Goal: Information Seeking & Learning: Learn about a topic

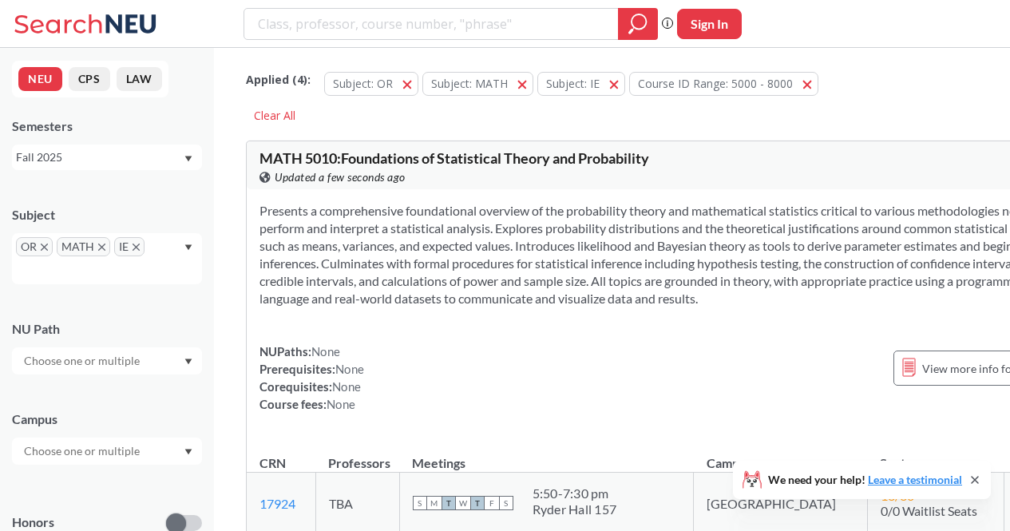
click at [48, 243] on span "OR" at bounding box center [34, 246] width 37 height 19
click at [46, 243] on span "OR" at bounding box center [34, 246] width 37 height 19
click at [44, 245] on icon "X to remove pill" at bounding box center [44, 246] width 7 height 7
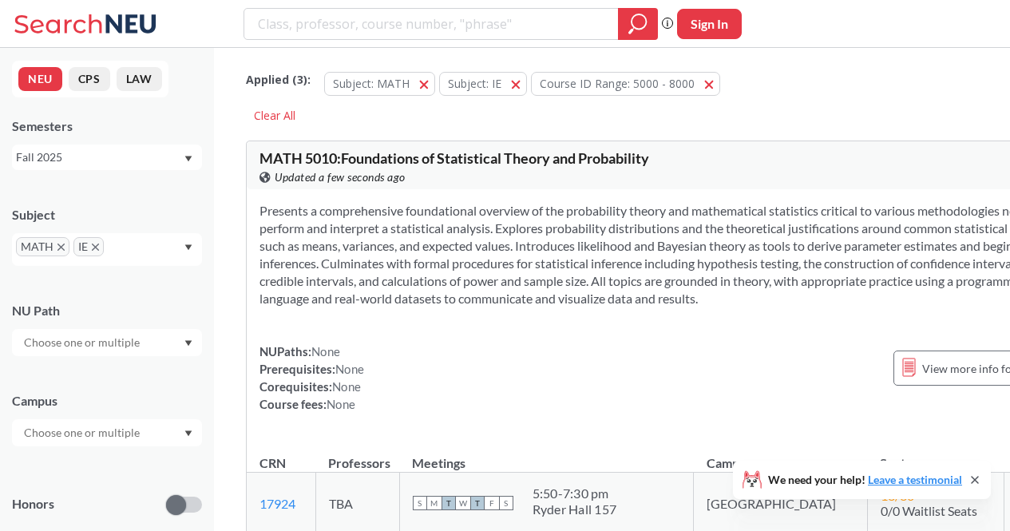
drag, startPoint x: 44, startPoint y: 245, endPoint x: 67, endPoint y: 246, distance: 23.2
click at [67, 246] on span "MATH" at bounding box center [42, 246] width 53 height 19
click at [61, 246] on icon "X to remove pill" at bounding box center [60, 246] width 7 height 7
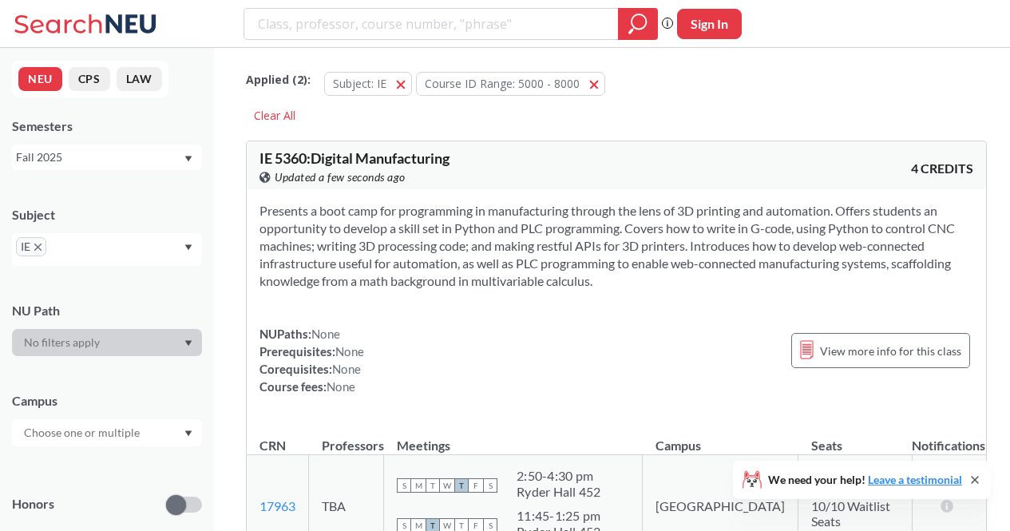
click at [41, 249] on icon "X to remove pill" at bounding box center [37, 246] width 7 height 7
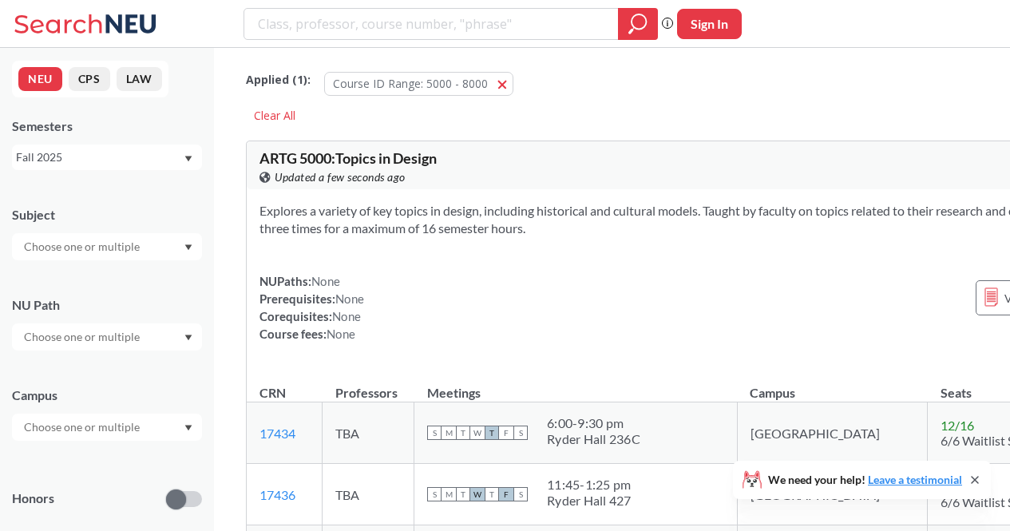
drag, startPoint x: 657, startPoint y: 137, endPoint x: 603, endPoint y: 148, distance: 54.6
click at [325, 28] on input "search" at bounding box center [431, 23] width 350 height 27
type input "optimization"
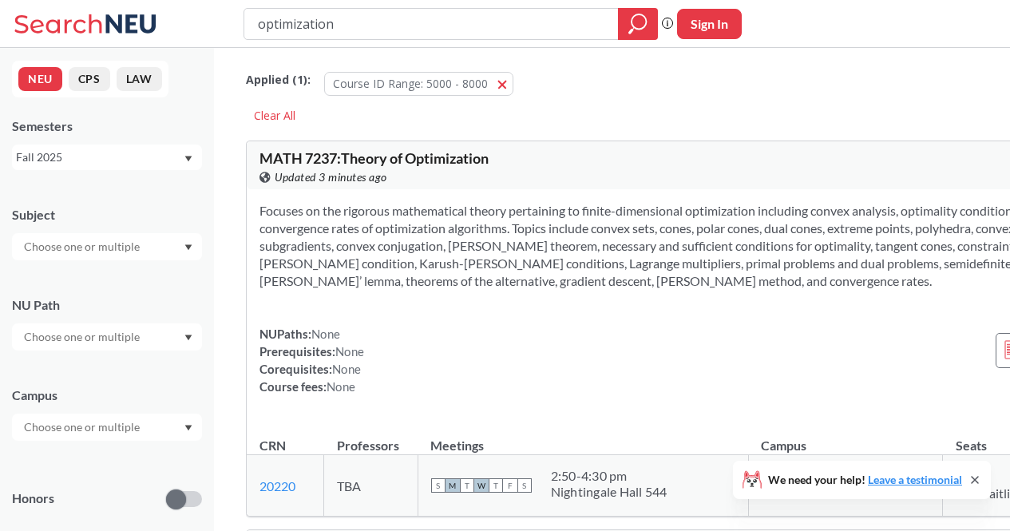
click at [503, 211] on section "Focuses on the rigorous mathematical theory pertaining to finite-dimensional op…" at bounding box center [718, 246] width 918 height 88
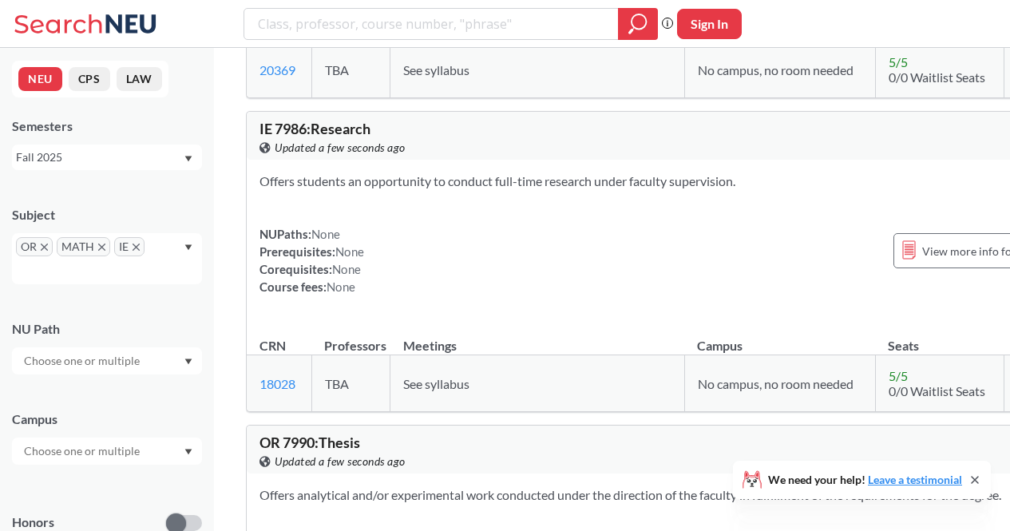
scroll to position [23717, 0]
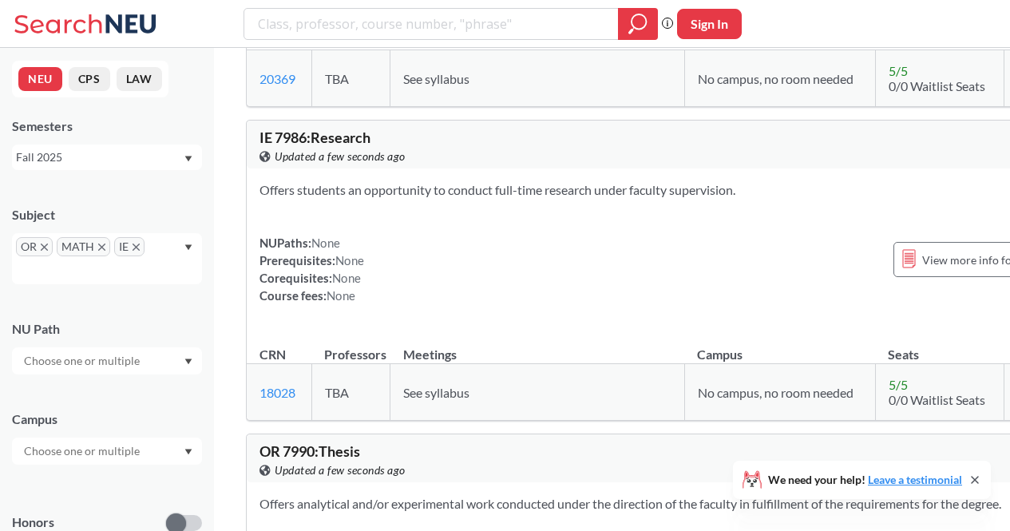
drag, startPoint x: 641, startPoint y: 276, endPoint x: 706, endPoint y: 243, distance: 73.2
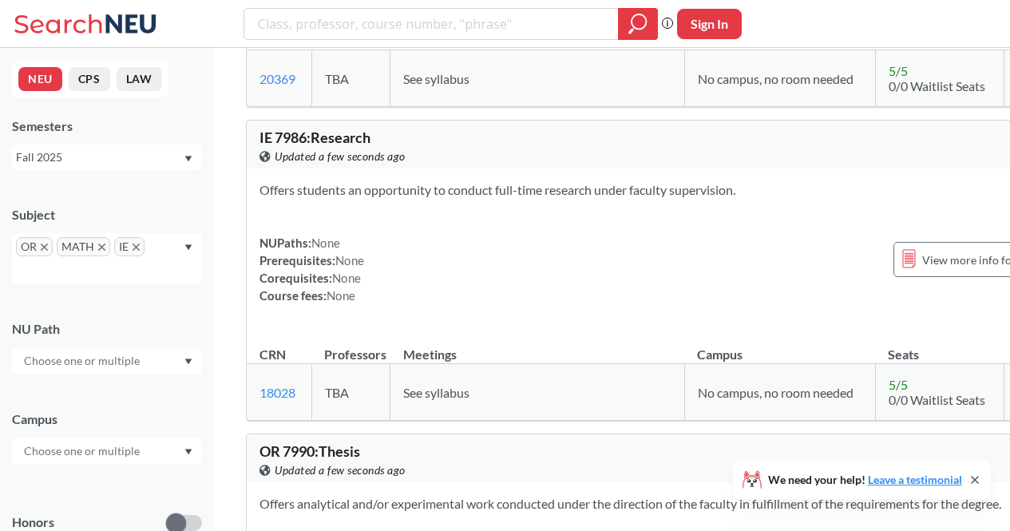
drag, startPoint x: 706, startPoint y: 243, endPoint x: 684, endPoint y: 282, distance: 44.3
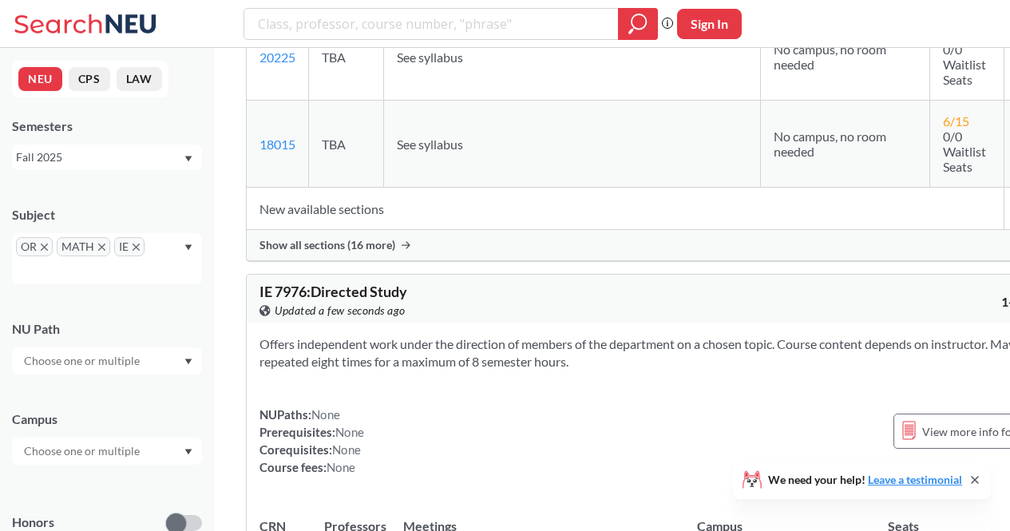
scroll to position [23197, 0]
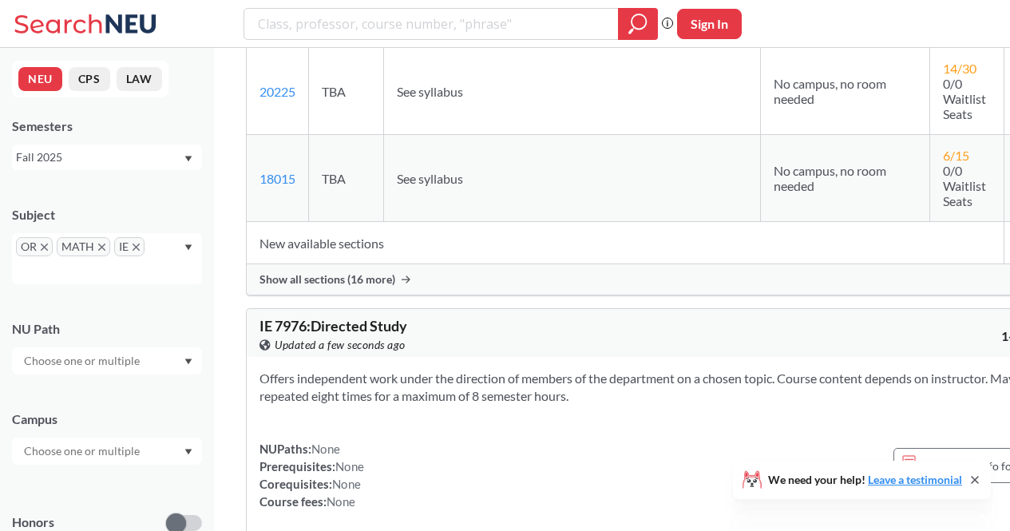
drag, startPoint x: 518, startPoint y: 210, endPoint x: 679, endPoint y: 219, distance: 161.5
drag, startPoint x: 679, startPoint y: 219, endPoint x: 551, endPoint y: 225, distance: 128.6
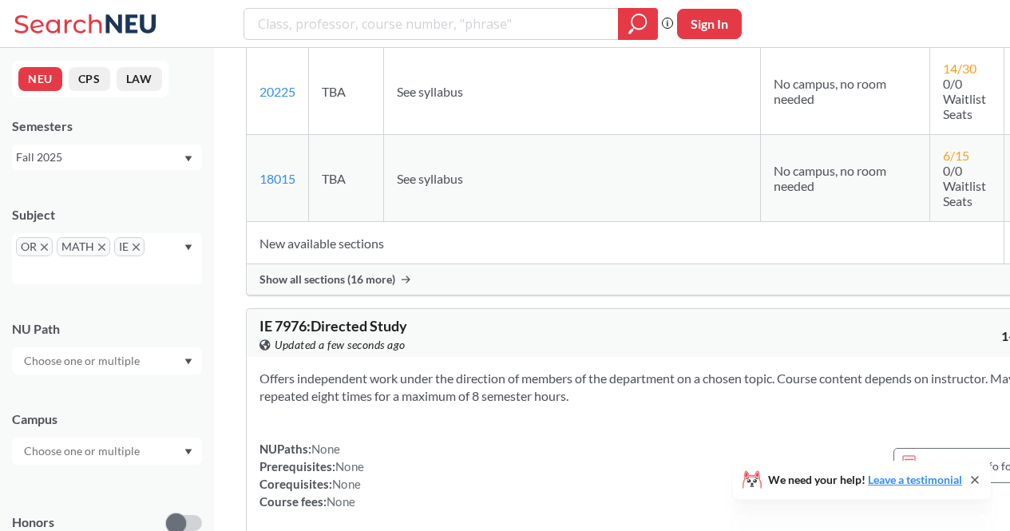
drag, startPoint x: 551, startPoint y: 225, endPoint x: 550, endPoint y: 211, distance: 14.4
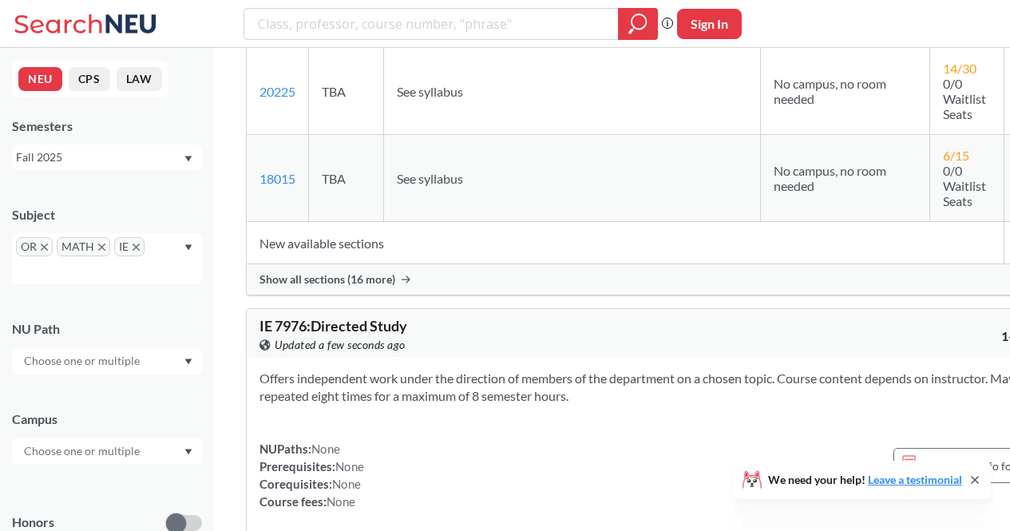
drag, startPoint x: 550, startPoint y: 211, endPoint x: 510, endPoint y: 219, distance: 40.7
drag, startPoint x: 510, startPoint y: 219, endPoint x: 637, endPoint y: 203, distance: 127.9
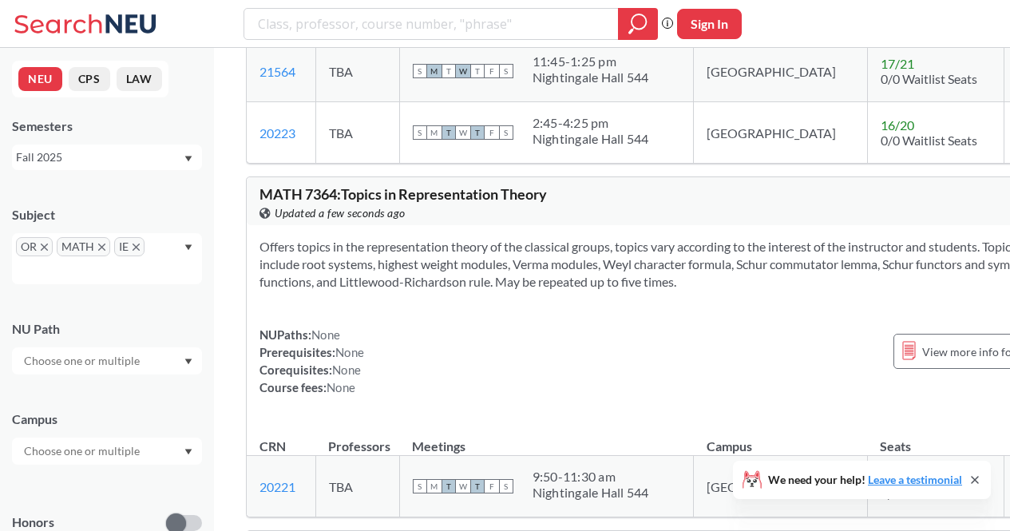
scroll to position [18483, 0]
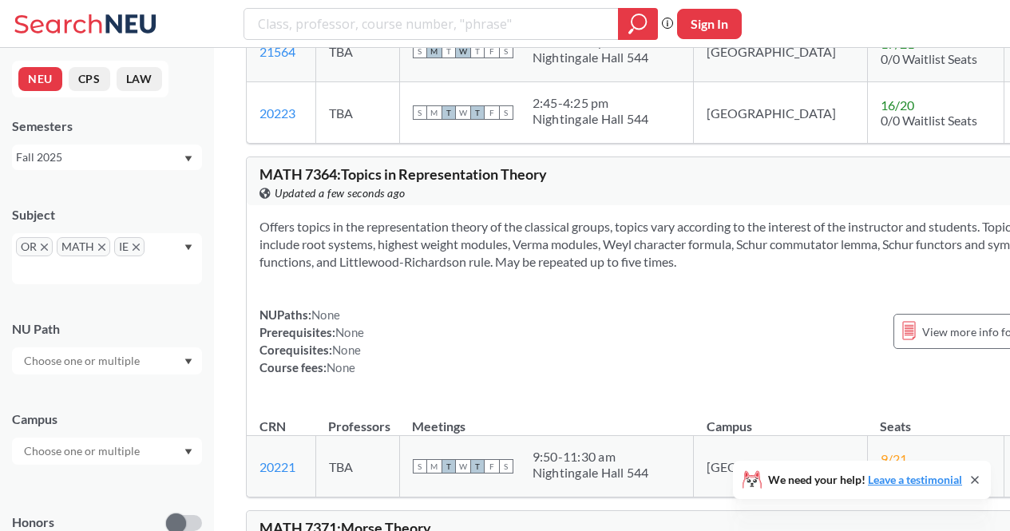
click at [132, 243] on span "IE" at bounding box center [129, 246] width 30 height 19
click at [133, 245] on icon "X to remove pill" at bounding box center [135, 246] width 7 height 7
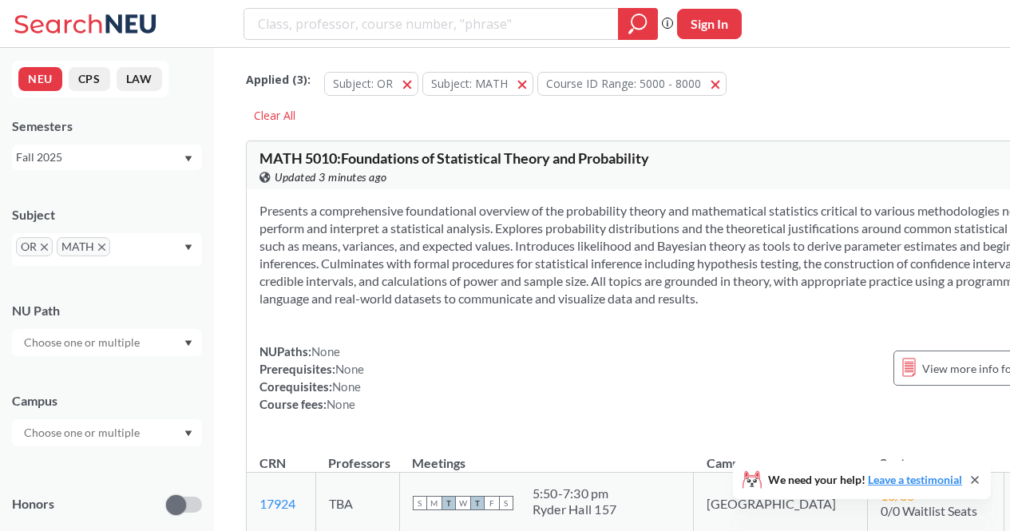
click at [979, 482] on icon at bounding box center [974, 479] width 13 height 13
click at [330, 38] on div at bounding box center [450, 24] width 414 height 32
click at [321, 10] on input "search" at bounding box center [431, 23] width 350 height 27
type input "transportation"
click at [100, 243] on span "MATH" at bounding box center [83, 246] width 53 height 19
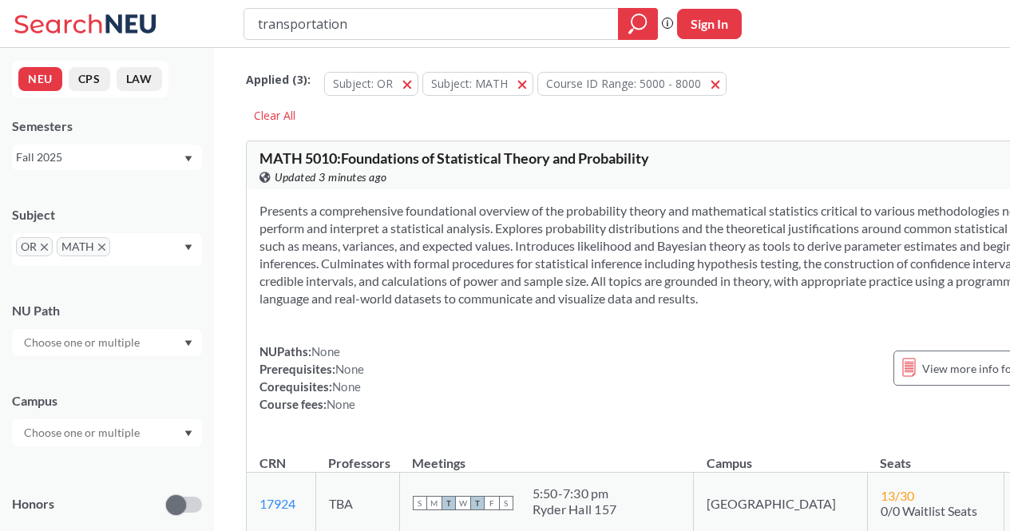
click at [41, 243] on span "OR" at bounding box center [34, 246] width 37 height 19
click at [45, 244] on icon "X to remove pill" at bounding box center [44, 246] width 7 height 7
click at [56, 244] on span "MATH" at bounding box center [42, 246] width 53 height 19
click at [59, 245] on icon "X to remove pill" at bounding box center [60, 246] width 7 height 7
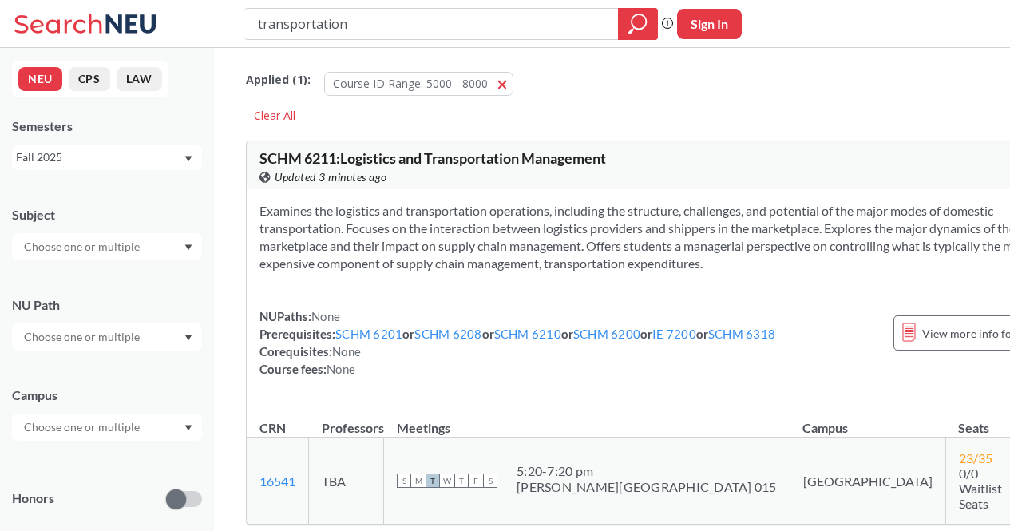
click at [385, 24] on input "transportation" at bounding box center [431, 23] width 350 height 27
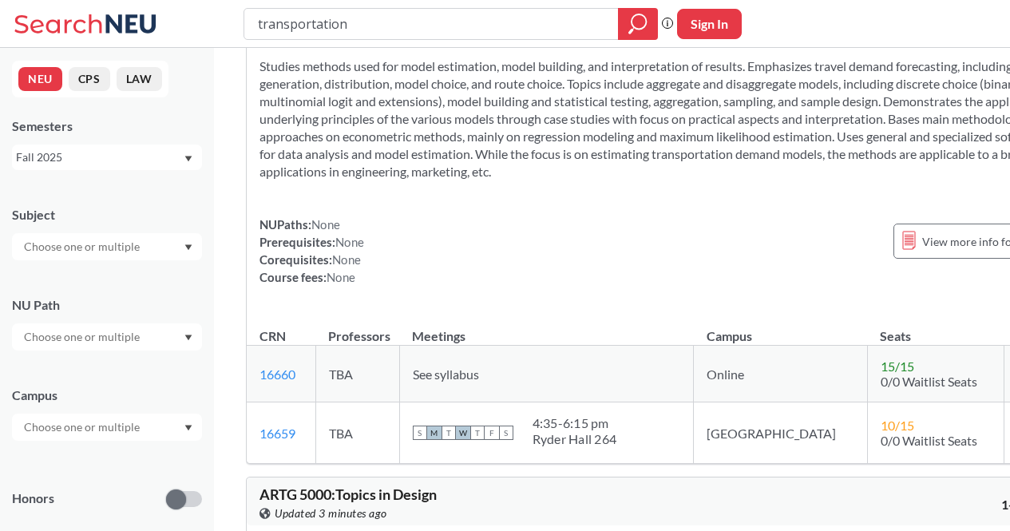
scroll to position [1033, 0]
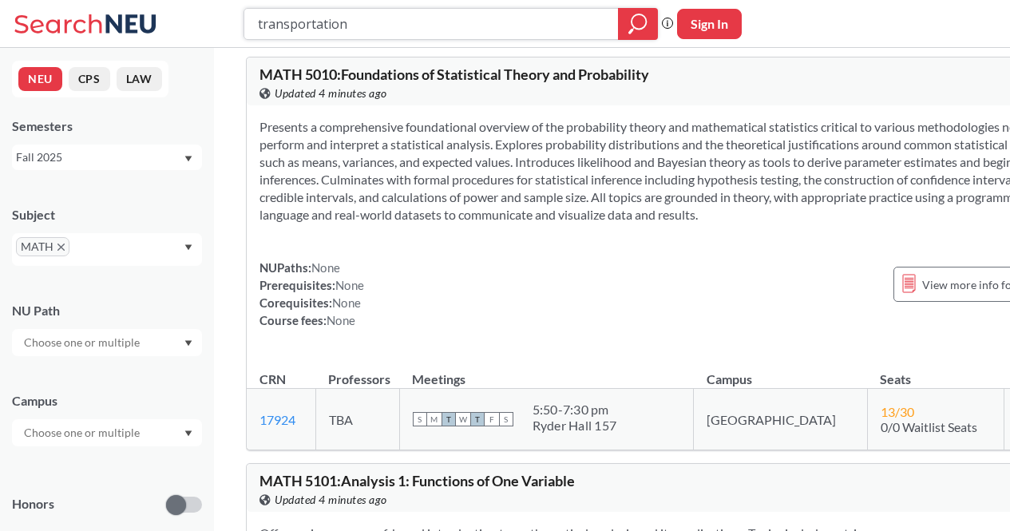
scroll to position [85, 0]
drag, startPoint x: 380, startPoint y: 32, endPoint x: 167, endPoint y: 26, distance: 213.2
click at [167, 26] on div "transportation Phrase search guarantees the exact search appears in the results…" at bounding box center [505, 24] width 1010 height 48
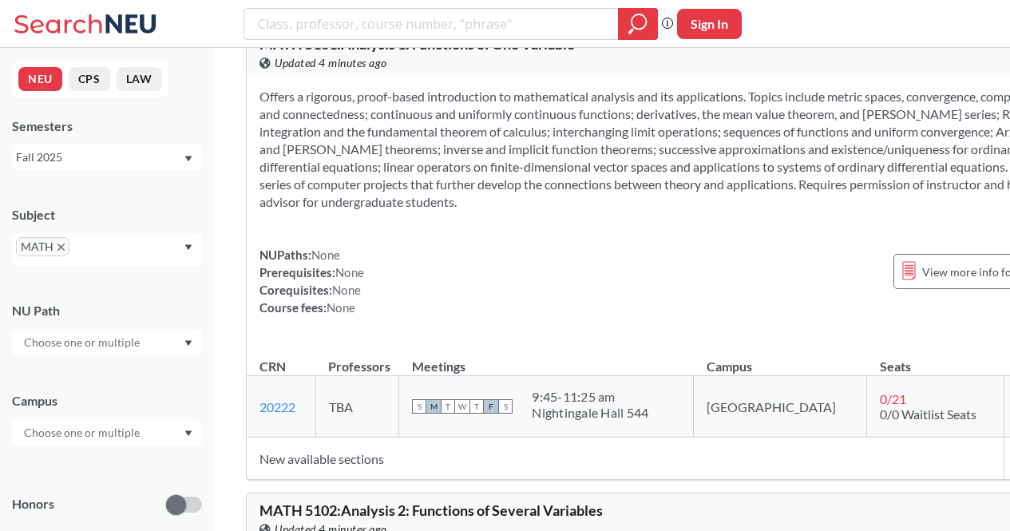
scroll to position [516, 0]
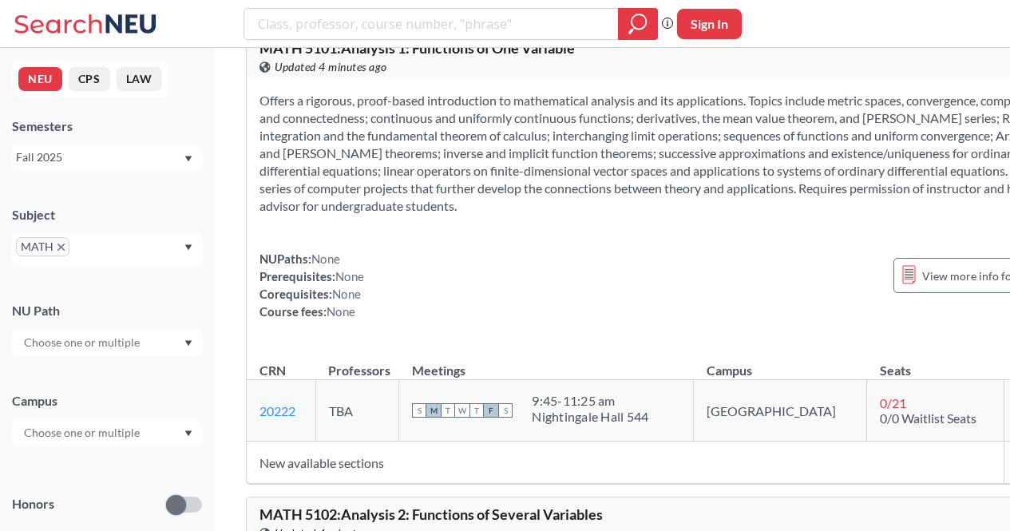
click at [452, 292] on div "Offers a rigorous, proof-based introduction to mathematical analysis and its ap…" at bounding box center [667, 212] width 841 height 267
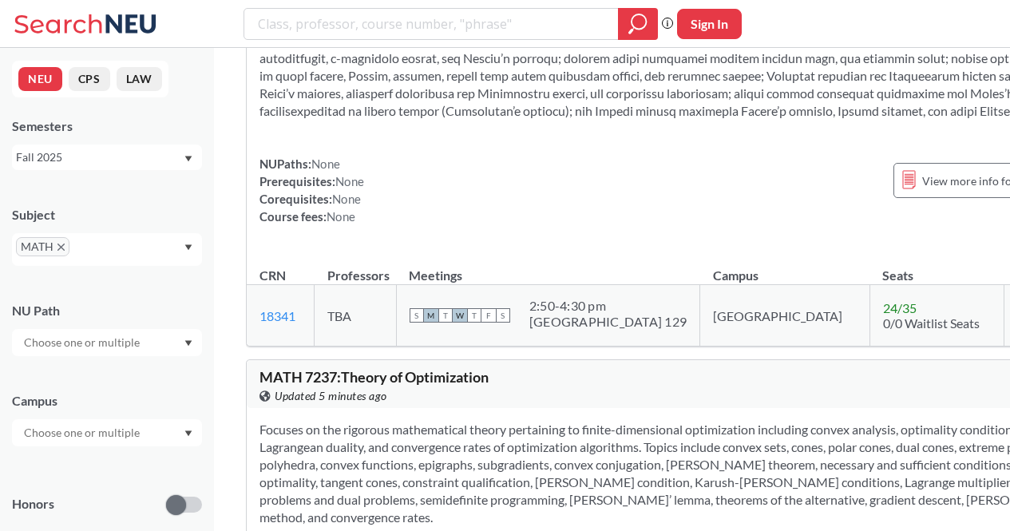
scroll to position [3877, 0]
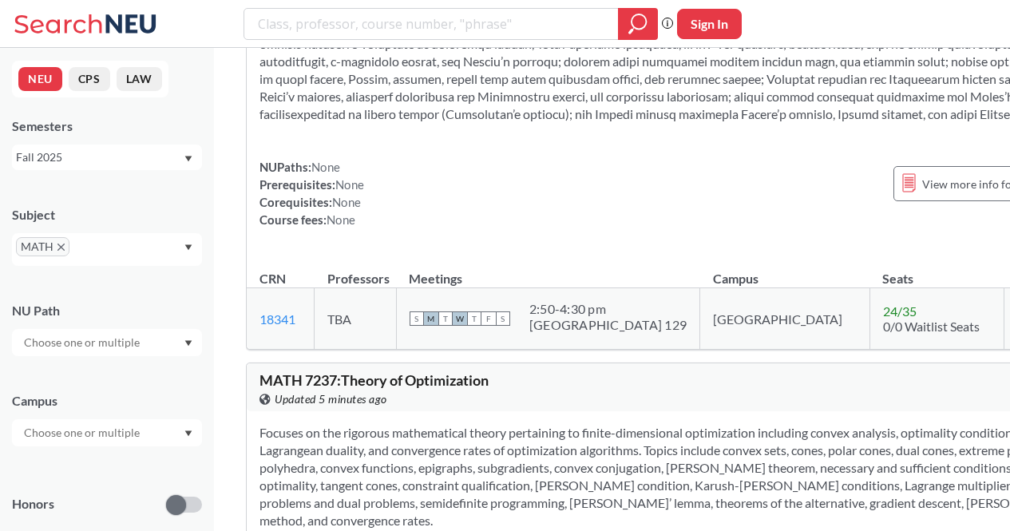
click at [509, 228] on div "NUPaths: None Prerequisites: None Corequisites: None Course fees: None View mor…" at bounding box center [667, 193] width 816 height 70
click at [571, 254] on div "NUPaths: None Prerequisites: None Corequisites: None Course fees: None View mor…" at bounding box center [667, 120] width 841 height 267
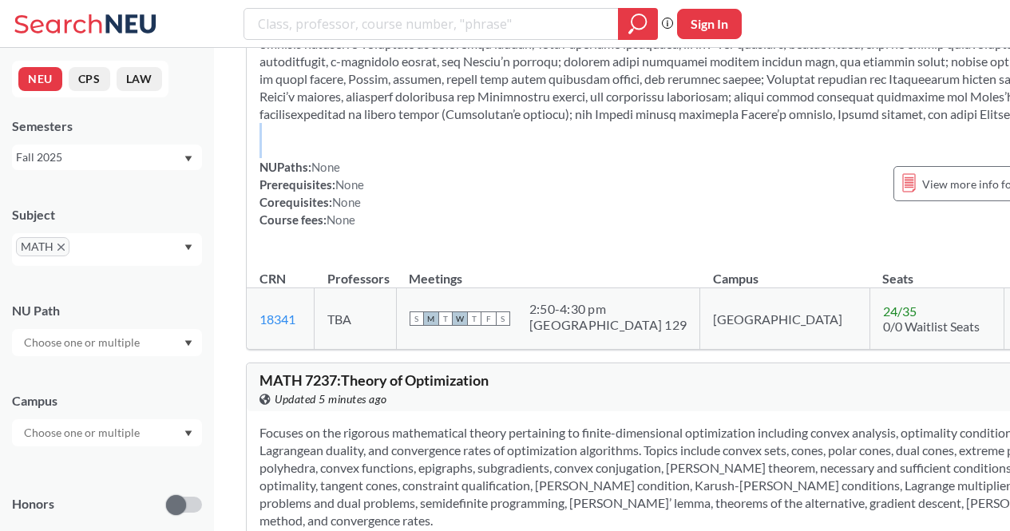
click at [571, 254] on div "NUPaths: None Prerequisites: None Corequisites: None Course fees: None View mor…" at bounding box center [667, 120] width 841 height 267
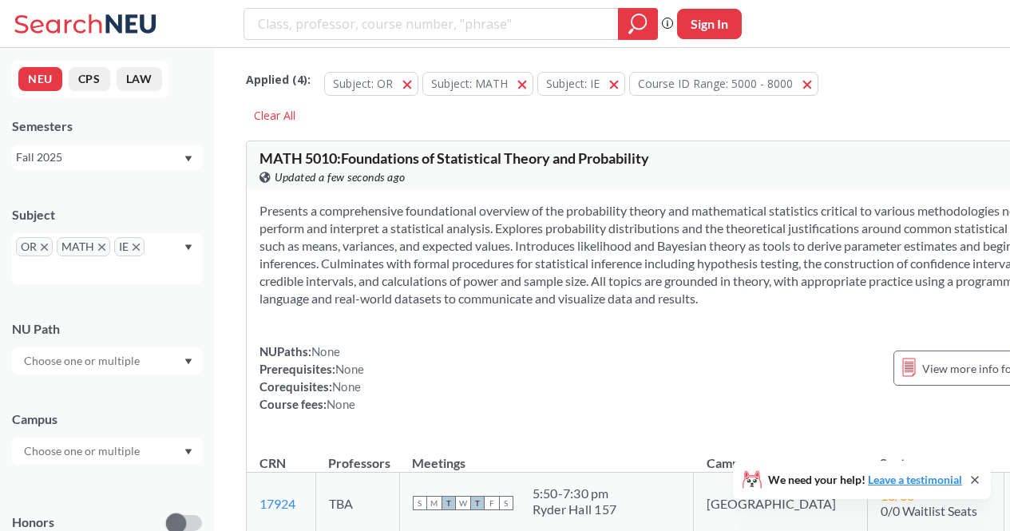
click at [133, 245] on icon "X to remove pill" at bounding box center [135, 246] width 7 height 7
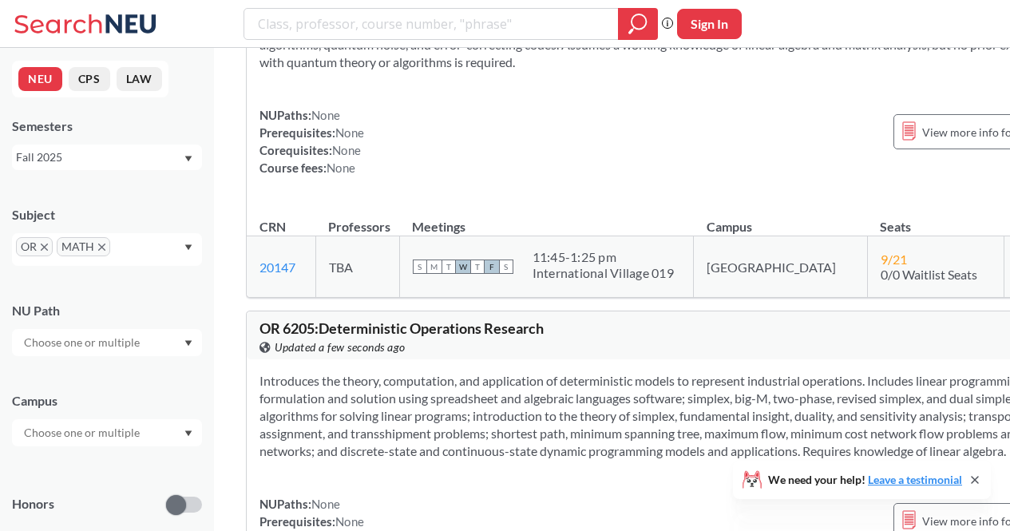
scroll to position [3098, 0]
click at [558, 298] on td "S M T W T F S 11:45 - 1:25 pm International Village 019" at bounding box center [546, 267] width 294 height 61
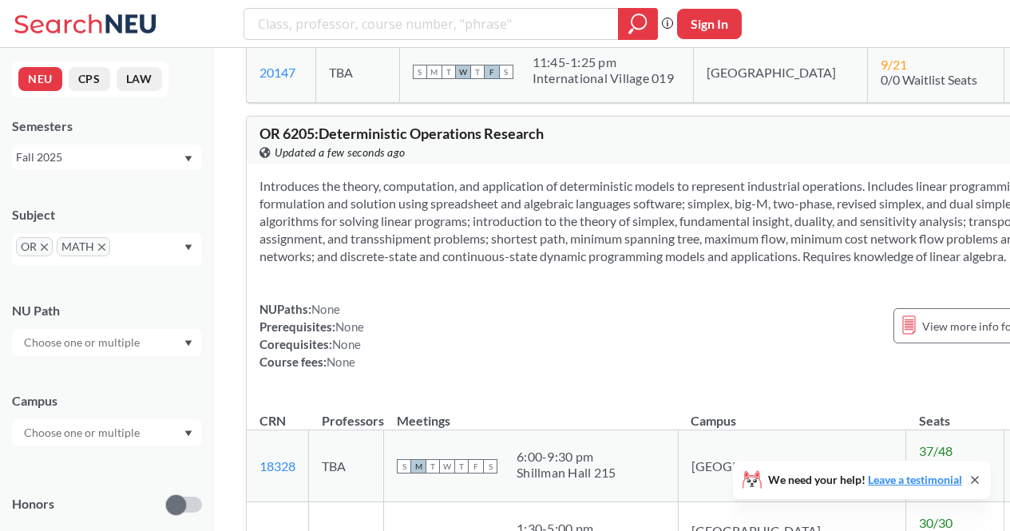
scroll to position [3289, 0]
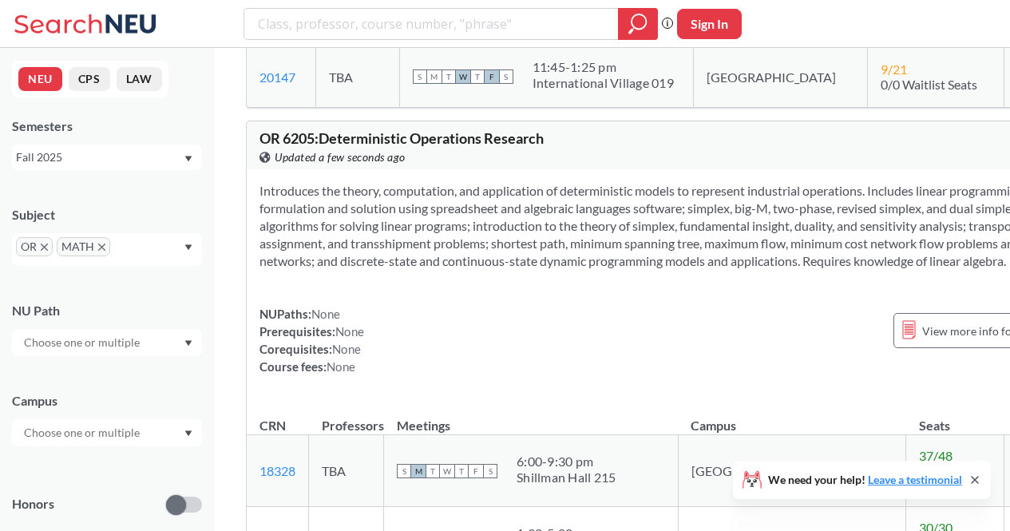
click at [278, 270] on section "Introduces the theory, computation, and application of deterministic models to …" at bounding box center [667, 226] width 816 height 88
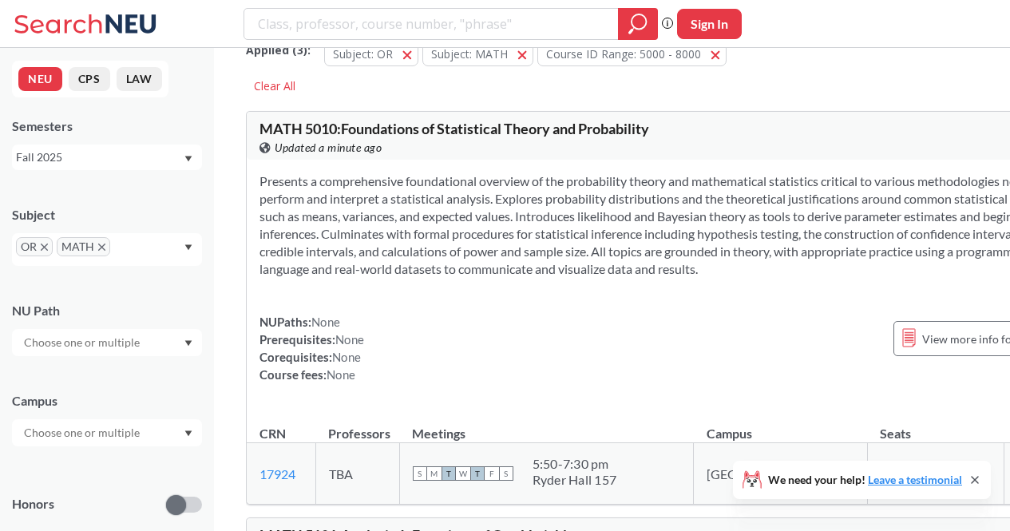
scroll to position [0, 0]
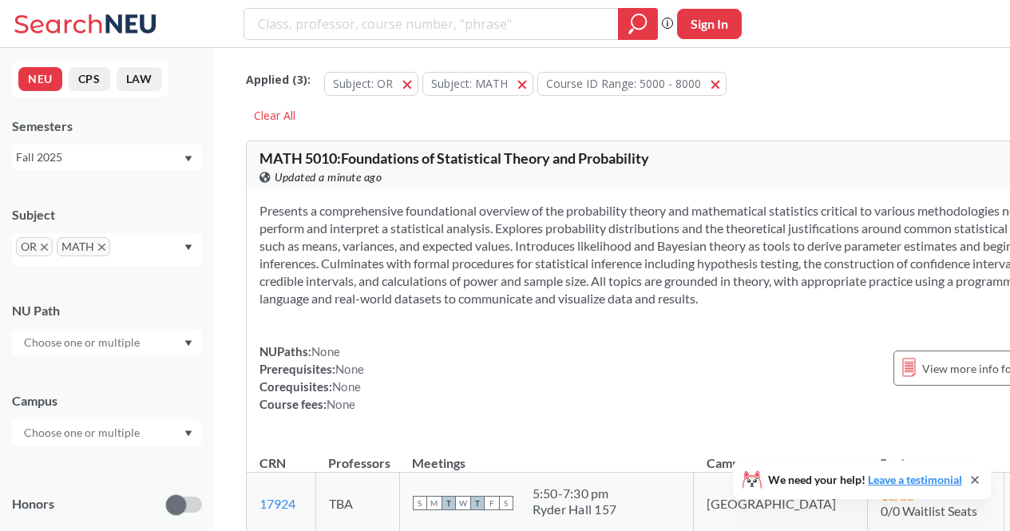
click at [974, 479] on icon at bounding box center [974, 479] width 6 height 6
click at [627, 358] on div "Presents a comprehensive foundational overview of the probability theory and ma…" at bounding box center [667, 313] width 841 height 249
click at [97, 247] on span "MATH" at bounding box center [83, 246] width 53 height 19
click at [48, 246] on span "OR" at bounding box center [34, 246] width 37 height 19
click at [43, 247] on icon "X to remove pill" at bounding box center [44, 246] width 7 height 7
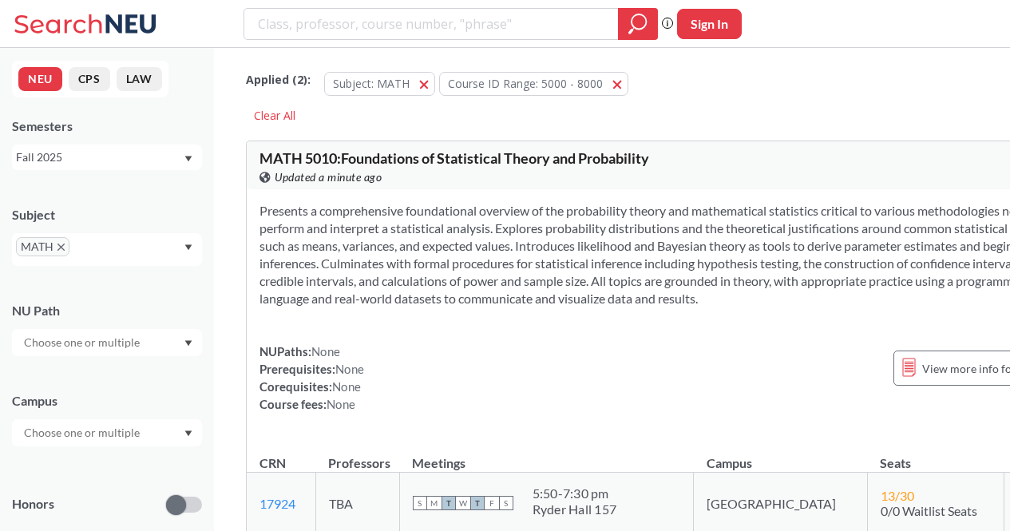
click at [63, 243] on icon "X to remove pill" at bounding box center [60, 246] width 7 height 7
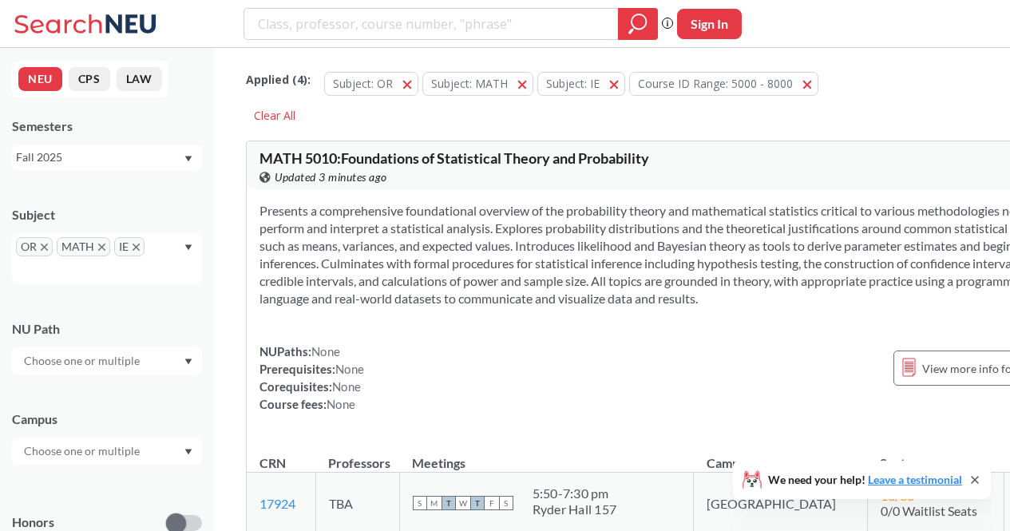
click at [40, 247] on span "OR" at bounding box center [34, 246] width 37 height 19
click at [41, 247] on icon "X to remove pill" at bounding box center [44, 246] width 7 height 7
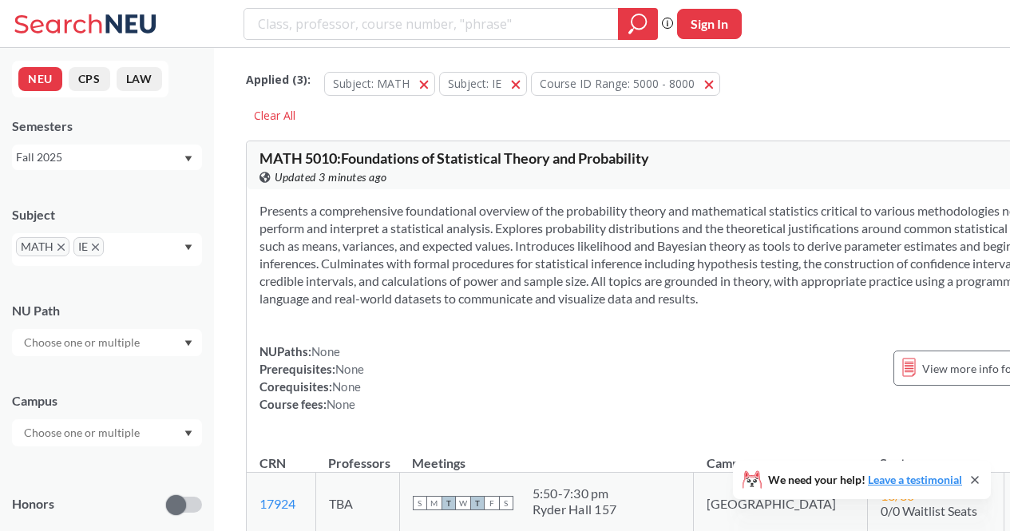
click at [55, 246] on span "MATH" at bounding box center [42, 246] width 53 height 19
click at [61, 247] on icon "X to remove pill" at bounding box center [60, 246] width 7 height 7
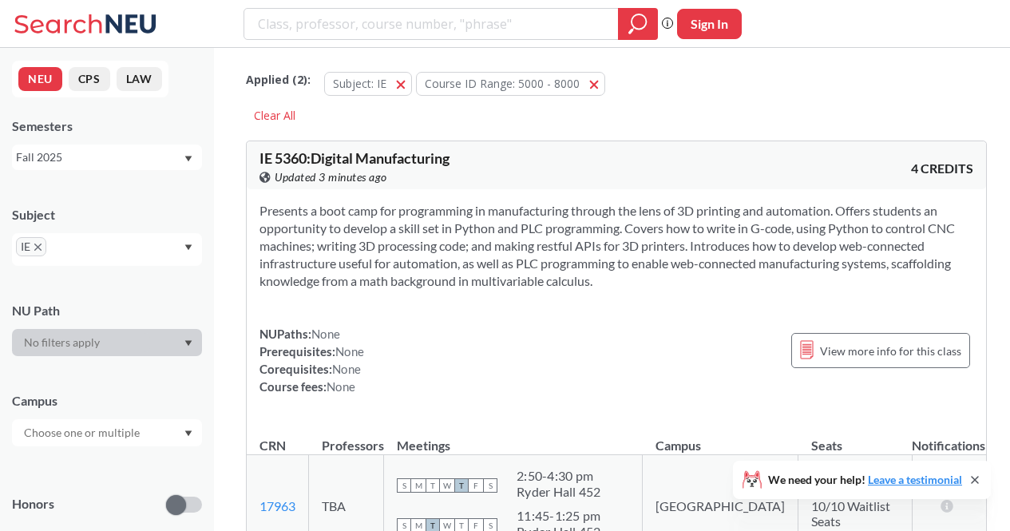
click at [36, 249] on icon "X to remove pill" at bounding box center [37, 246] width 7 height 7
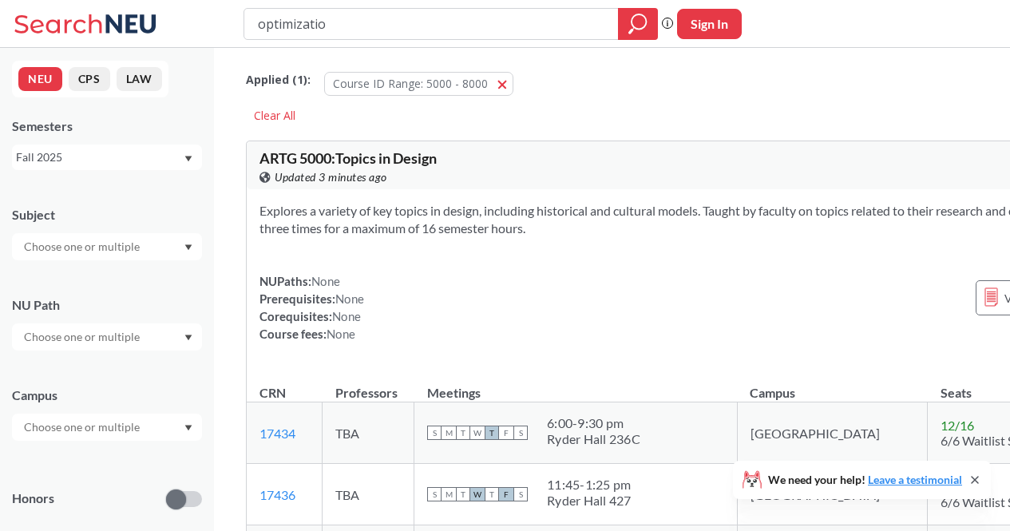
type input "optimization"
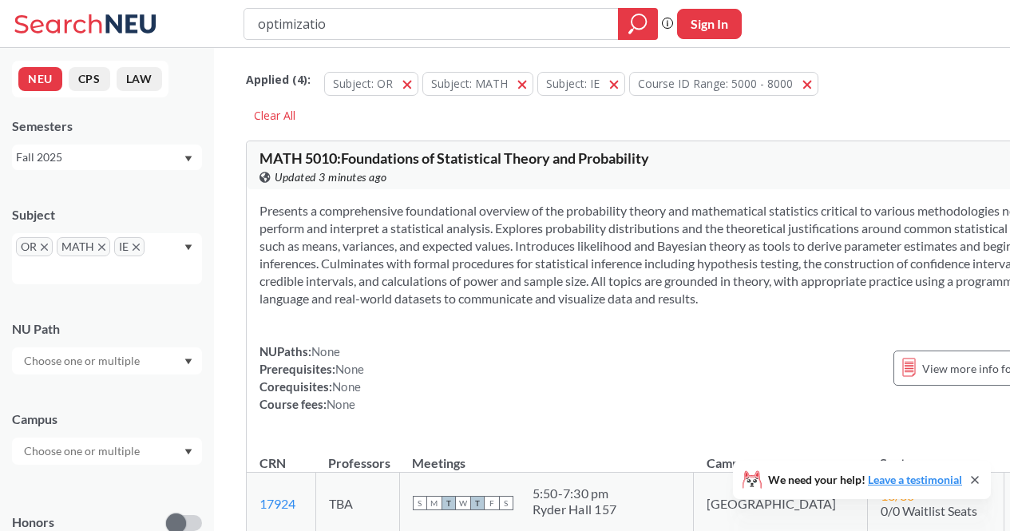
type input "optimization"
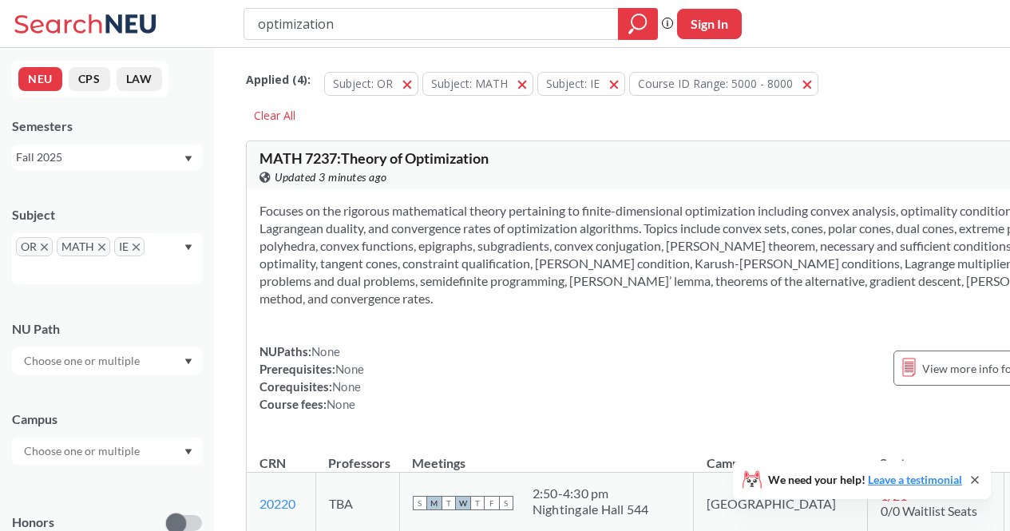
drag, startPoint x: 357, startPoint y: 21, endPoint x: 186, endPoint y: 47, distance: 172.8
click at [186, 47] on div "optimization Phrase search guarantees the exact search appears in the results. …" at bounding box center [505, 24] width 1010 height 48
type input "transportation"
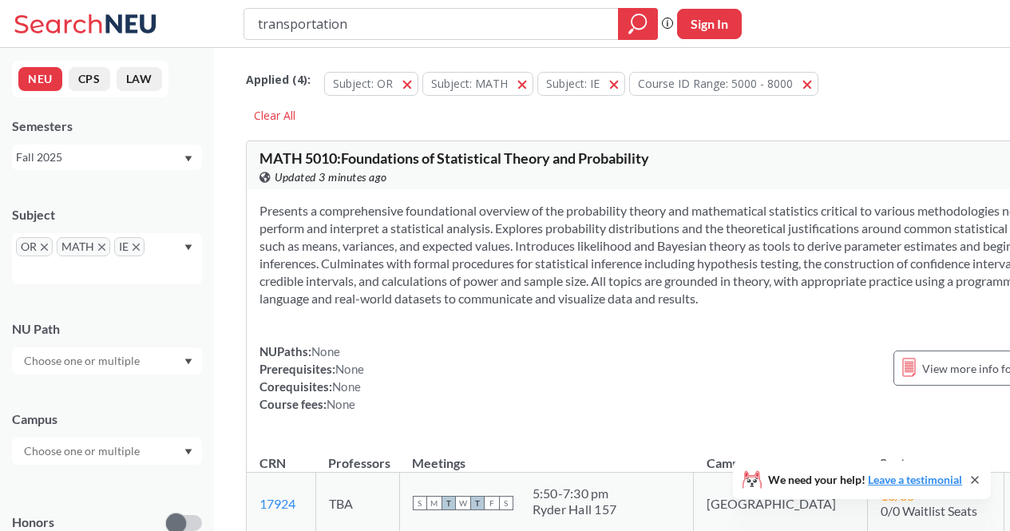
click at [155, 246] on div "OR MATH IE" at bounding box center [107, 258] width 190 height 51
click at [160, 259] on div "OR MATH IE" at bounding box center [107, 258] width 190 height 51
click at [161, 251] on div "OR MATH IE" at bounding box center [107, 258] width 190 height 51
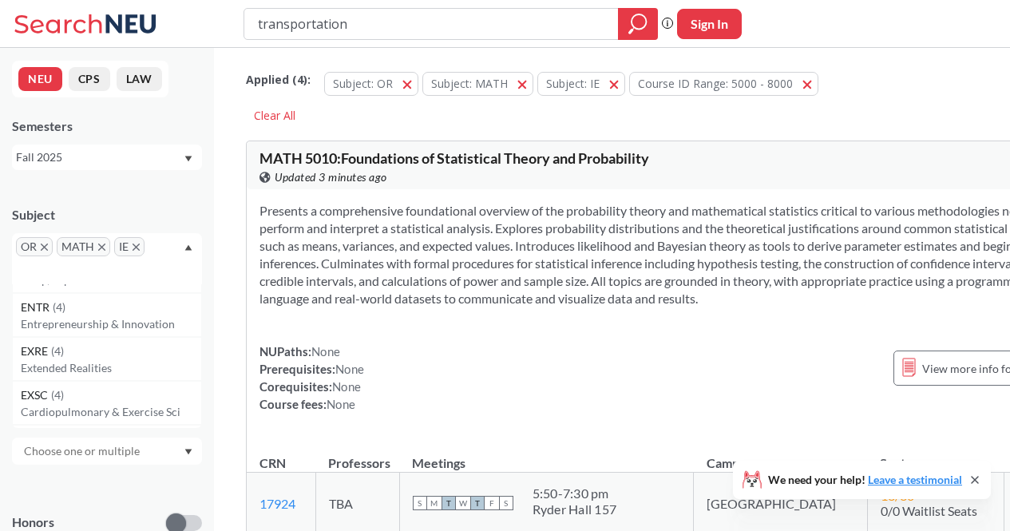
click at [174, 247] on div "OR MATH IE" at bounding box center [107, 258] width 190 height 51
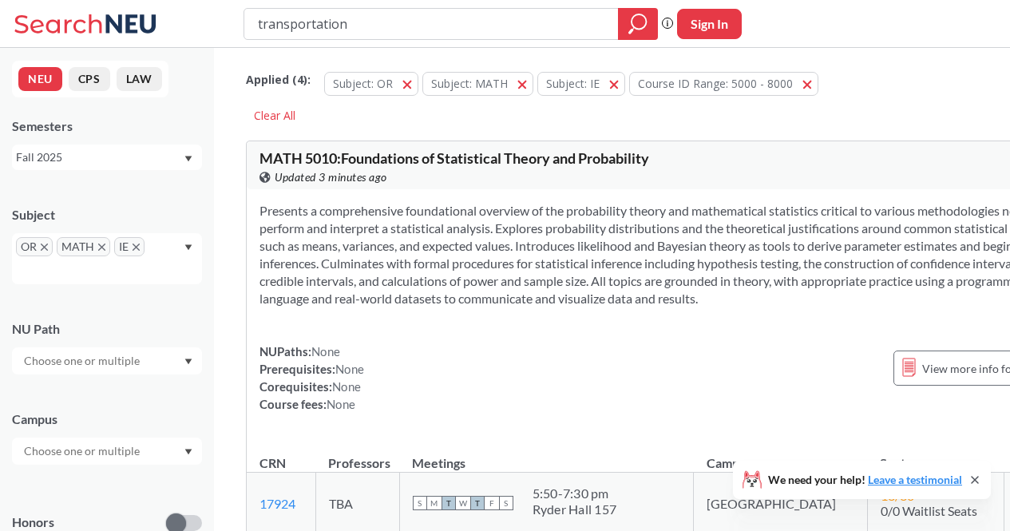
click at [184, 247] on icon "Dropdown arrow" at bounding box center [188, 247] width 8 height 6
click at [91, 18] on icon at bounding box center [88, 24] width 148 height 32
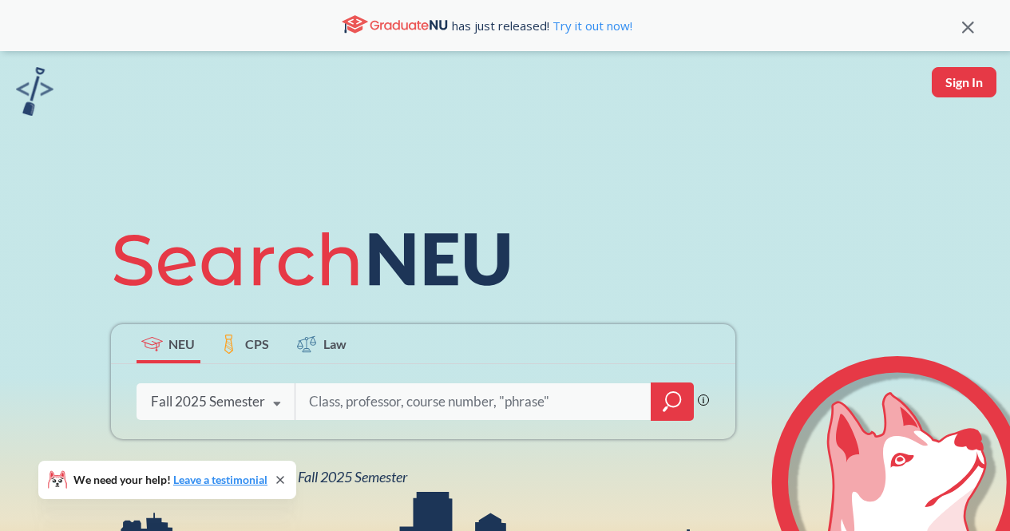
click at [91, 18] on div "has just released! Try it out now!" at bounding box center [487, 25] width 950 height 27
click at [345, 504] on div "NEU CPS Law Phrase search guarantees the exact search appears in the results. E…" at bounding box center [505, 350] width 1010 height 599
click at [349, 471] on span "NEU Fall 2025 Semester" at bounding box center [337, 477] width 140 height 18
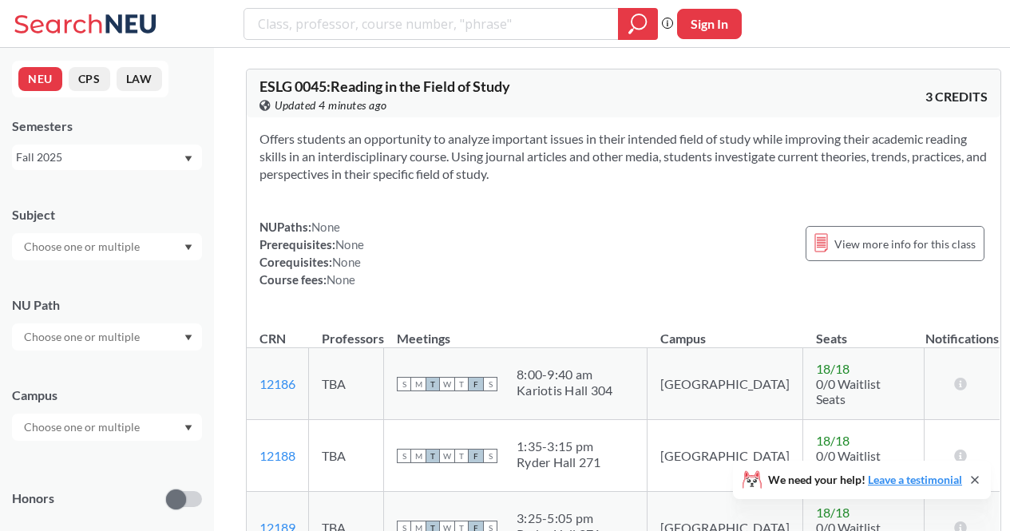
click at [91, 249] on input "text" at bounding box center [83, 246] width 134 height 19
type input "OR"
click at [86, 316] on div "OR ( 3 )" at bounding box center [111, 319] width 180 height 18
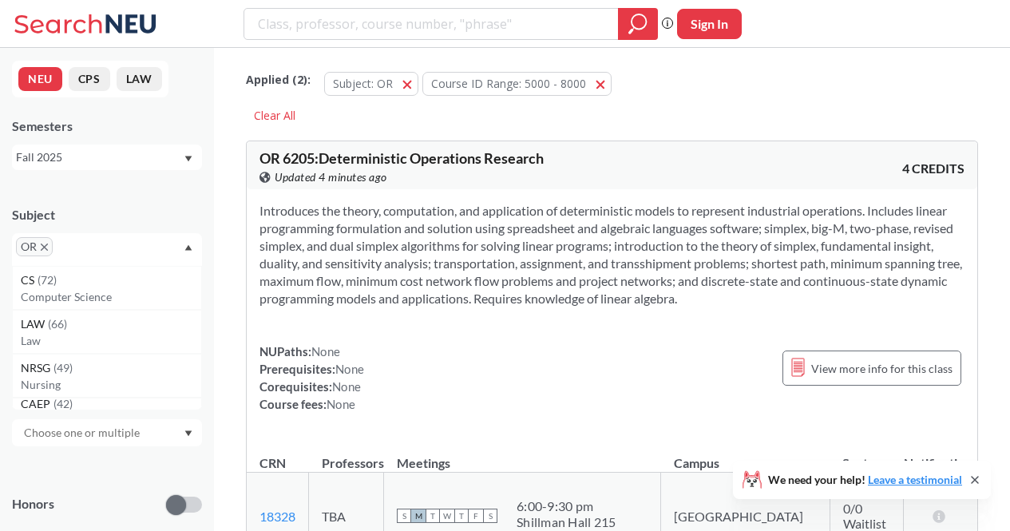
click at [88, 257] on input "text" at bounding box center [80, 252] width 47 height 19
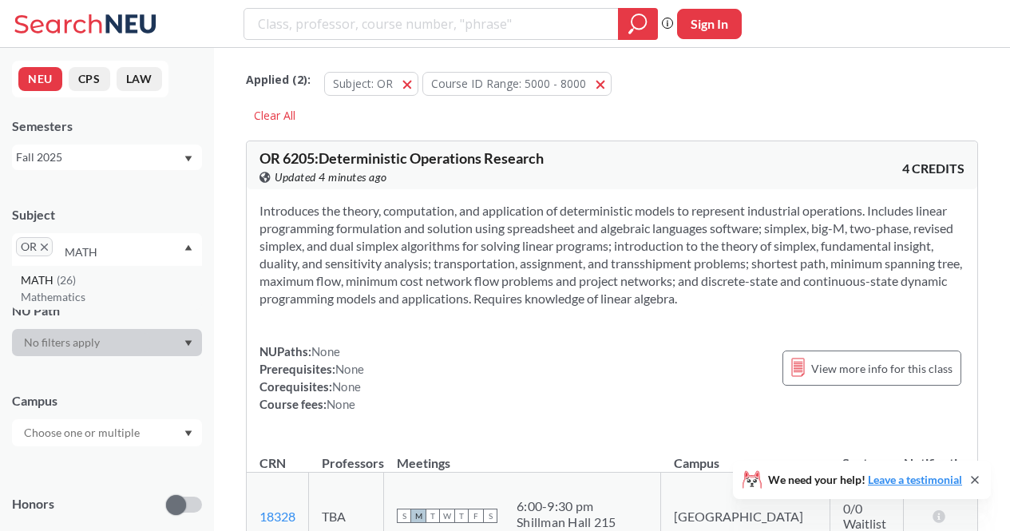
type input "MATH"
click at [98, 271] on div "MATH ( 26 )" at bounding box center [111, 280] width 180 height 18
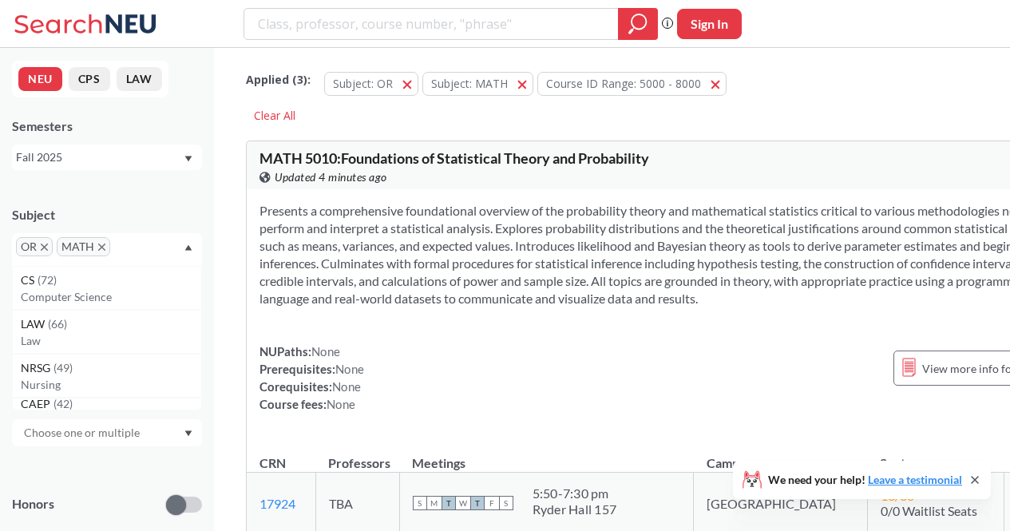
click at [115, 249] on input "text" at bounding box center [137, 252] width 47 height 19
type input "IE"
click at [128, 277] on div "IE ( 31 )" at bounding box center [111, 280] width 180 height 18
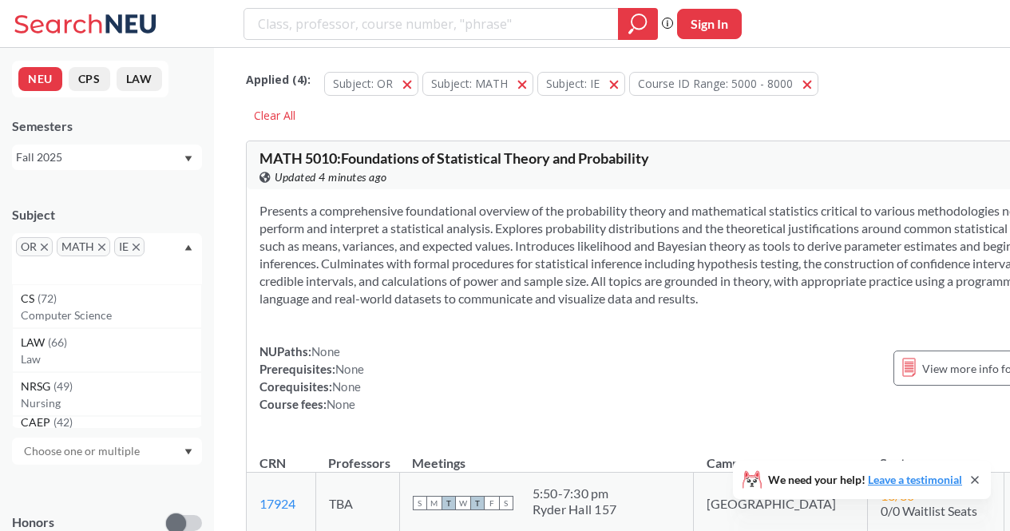
click at [160, 247] on div "OR MATH IE" at bounding box center [107, 258] width 190 height 51
click at [152, 250] on div "OR MATH IE" at bounding box center [107, 258] width 190 height 51
click at [146, 247] on div "OR MATH IE" at bounding box center [107, 258] width 190 height 51
click at [140, 247] on span "IE" at bounding box center [129, 246] width 30 height 19
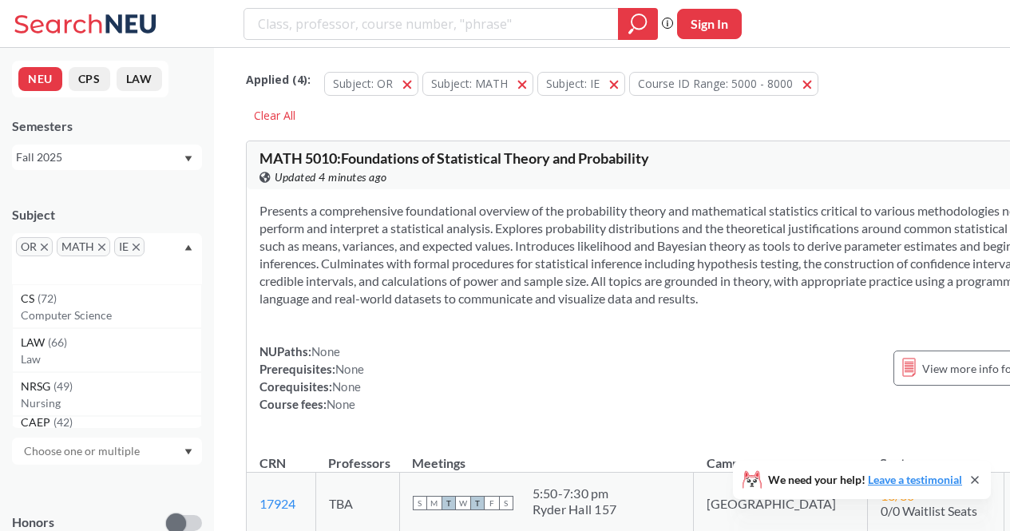
click at [132, 248] on icon "X to remove pill" at bounding box center [135, 246] width 7 height 7
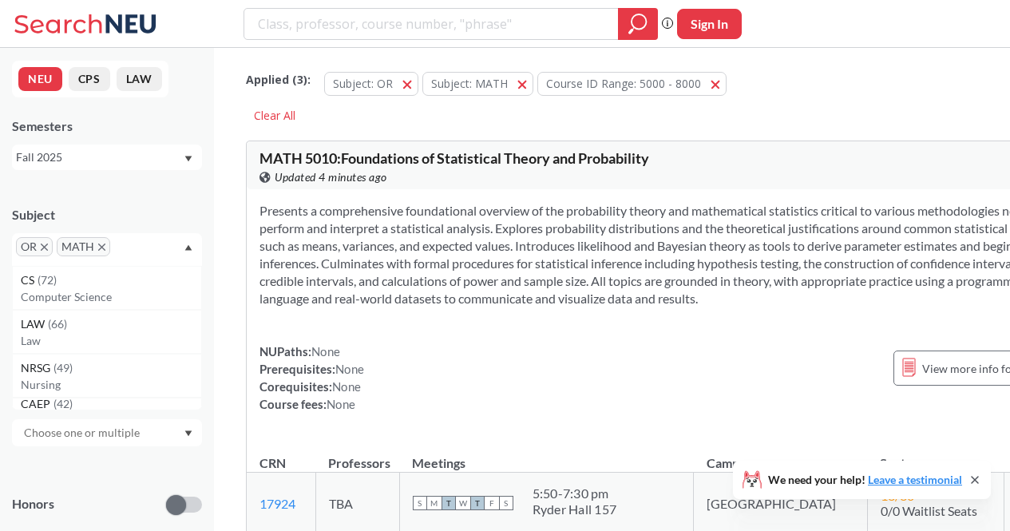
click at [132, 248] on input "text" at bounding box center [137, 252] width 47 height 19
type input "CIVE"
click at [142, 293] on p "Civil & Environmental Engineer" at bounding box center [111, 297] width 180 height 16
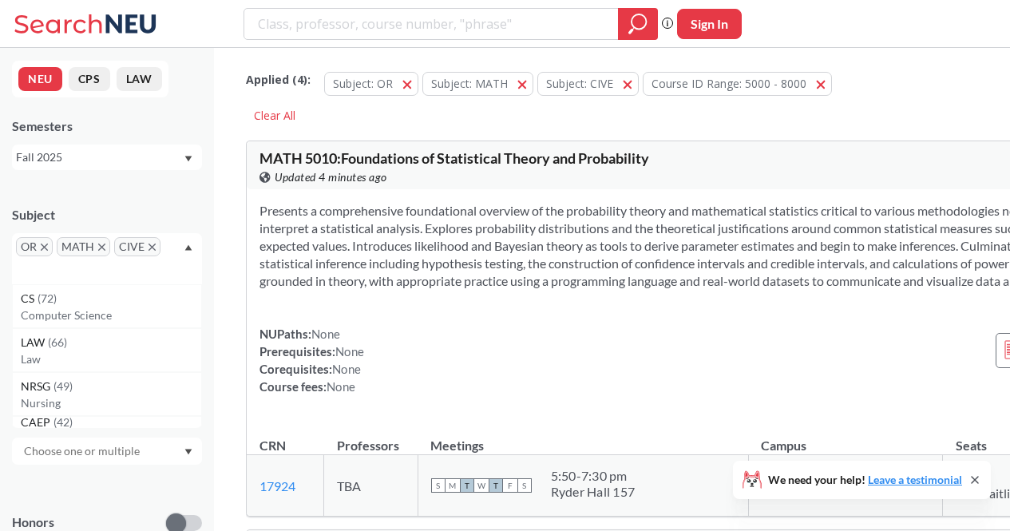
click at [160, 249] on div "OR MATH CIVE" at bounding box center [107, 258] width 190 height 51
click at [164, 249] on div "OR MATH CIVE" at bounding box center [107, 258] width 190 height 51
click at [56, 267] on input "text" at bounding box center [39, 270] width 47 height 19
click at [156, 251] on span "CIVE" at bounding box center [137, 246] width 46 height 19
click at [156, 247] on span "CIVE" at bounding box center [137, 246] width 46 height 19
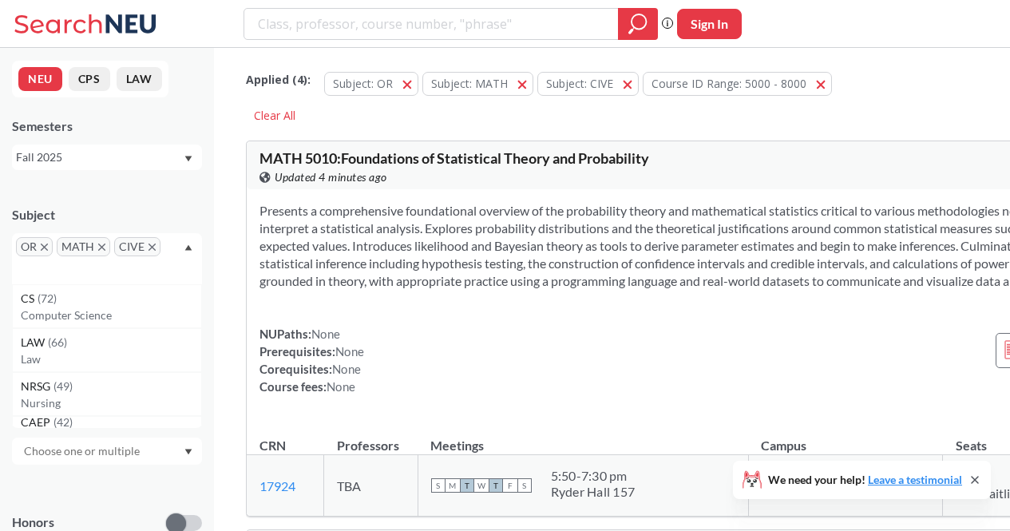
click at [150, 247] on icon "X to remove pill" at bounding box center [151, 246] width 7 height 7
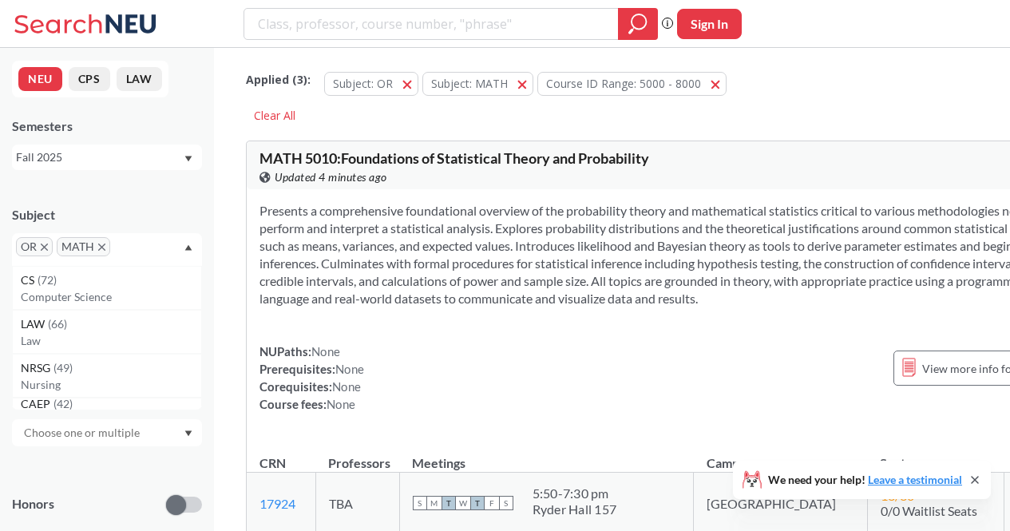
click at [148, 249] on input "text" at bounding box center [137, 252] width 47 height 19
type input "IE"
click at [123, 290] on p "Industrial Engineering" at bounding box center [111, 297] width 180 height 16
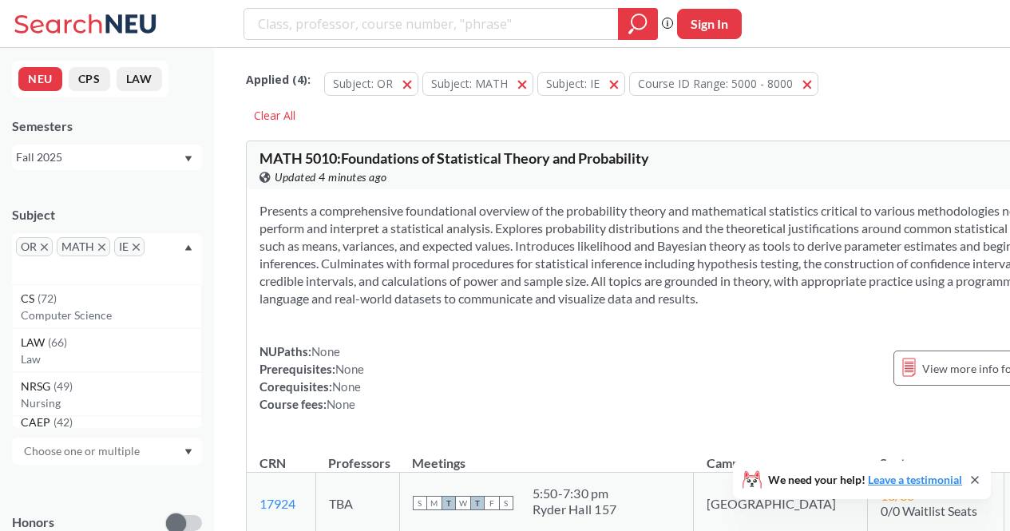
click at [75, 266] on div "OR MATH IE" at bounding box center [107, 258] width 190 height 51
click at [20, 259] on div "OR MATH IE" at bounding box center [107, 258] width 190 height 51
click at [27, 263] on input "text" at bounding box center [39, 270] width 47 height 19
type input "CIVE"
click at [105, 311] on p "Civil & Environmental Engineer" at bounding box center [111, 315] width 180 height 16
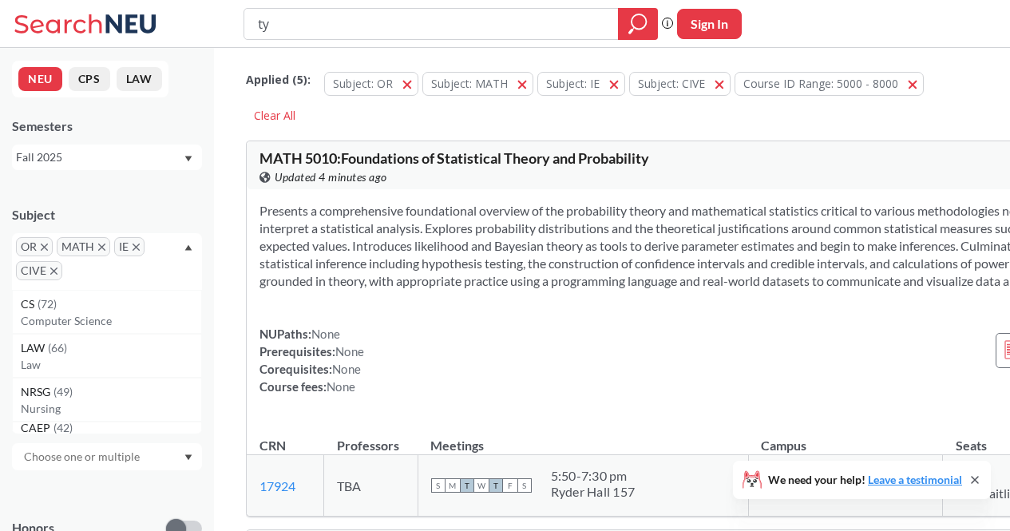
type input "t"
click at [334, 24] on input "search" at bounding box center [431, 23] width 350 height 27
type input "t"
type input "transportation"
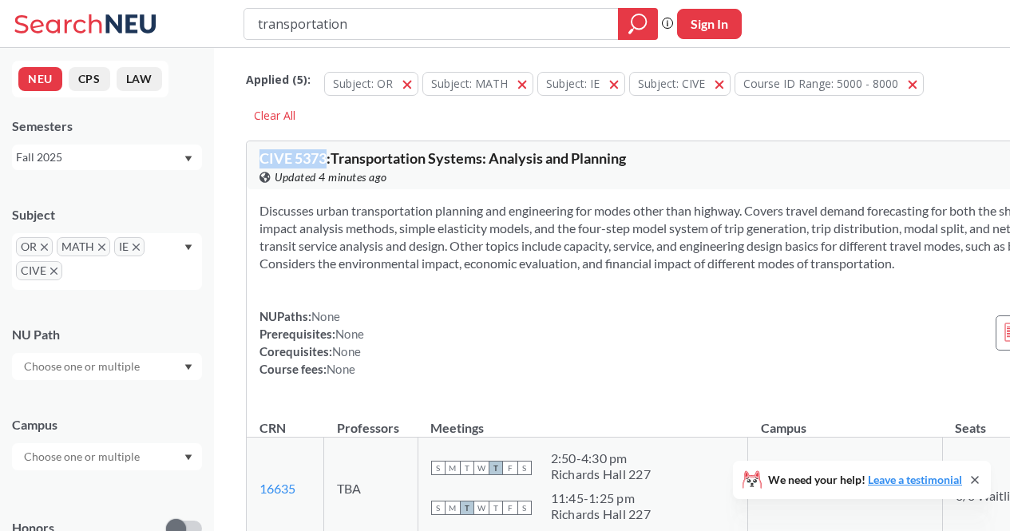
drag, startPoint x: 256, startPoint y: 156, endPoint x: 325, endPoint y: 166, distance: 69.4
click at [325, 166] on div "CIVE 5373 : Transportation Systems: Analysis and Planning View this course on B…" at bounding box center [718, 165] width 943 height 48
copy span "CIVE 5373"
click at [496, 210] on div "Discusses urban transportation planning and engineering for modes other than hi…" at bounding box center [718, 296] width 943 height 214
